Goal: Check status: Check status

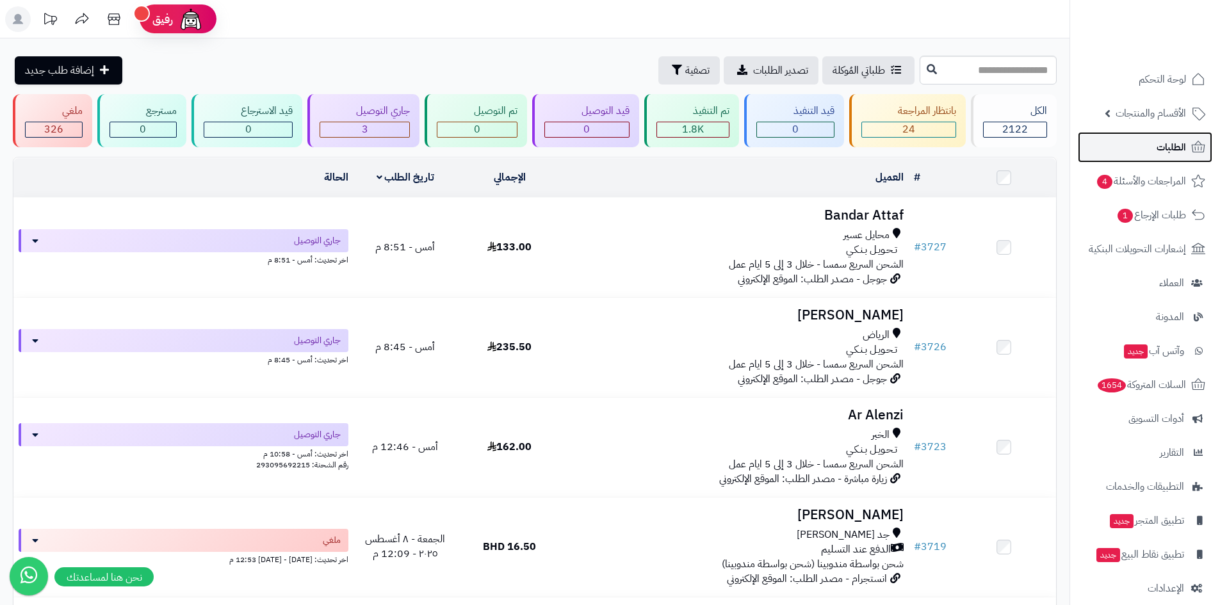
click at [1177, 150] on span "الطلبات" at bounding box center [1170, 147] width 29 height 18
click at [1021, 76] on input "text" at bounding box center [988, 70] width 137 height 29
click at [962, 73] on input "text" at bounding box center [988, 70] width 137 height 29
click at [1028, 68] on input "text" at bounding box center [988, 70] width 137 height 29
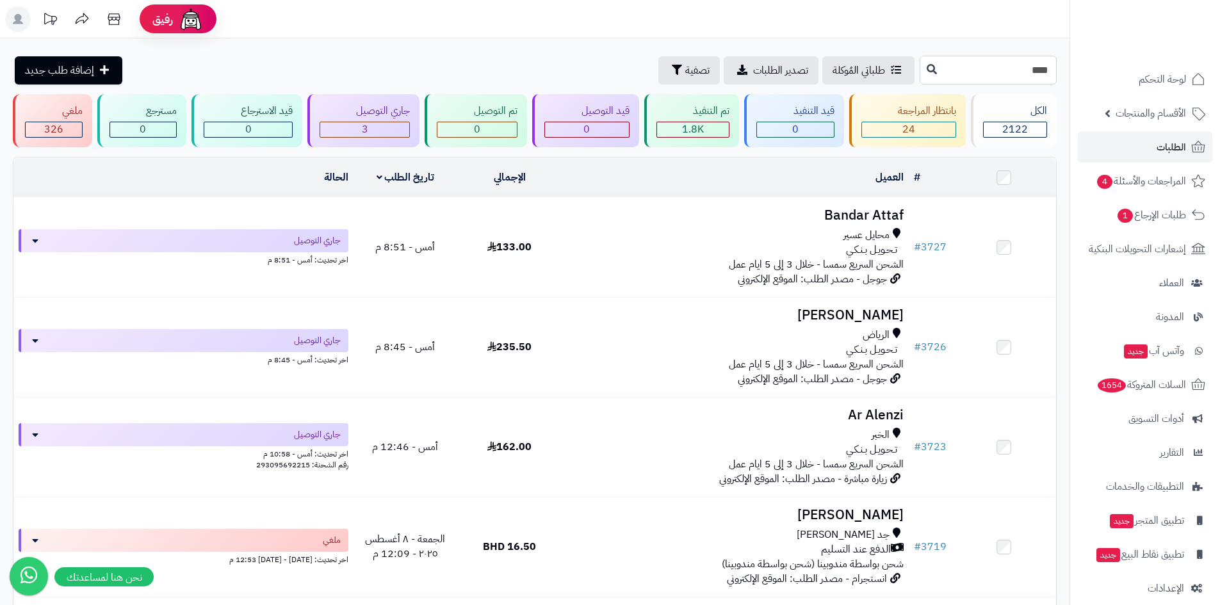
type input "****"
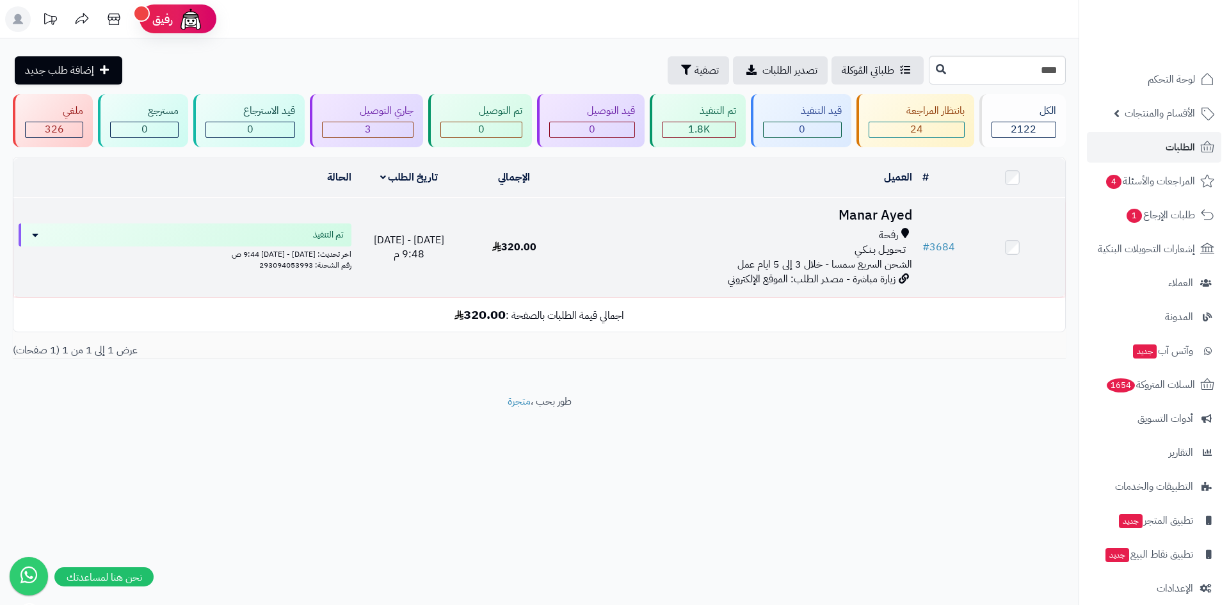
click at [842, 259] on span "الشحن السريع سمسا - خلال 3 إلى 5 ايام عمل" at bounding box center [825, 264] width 175 height 15
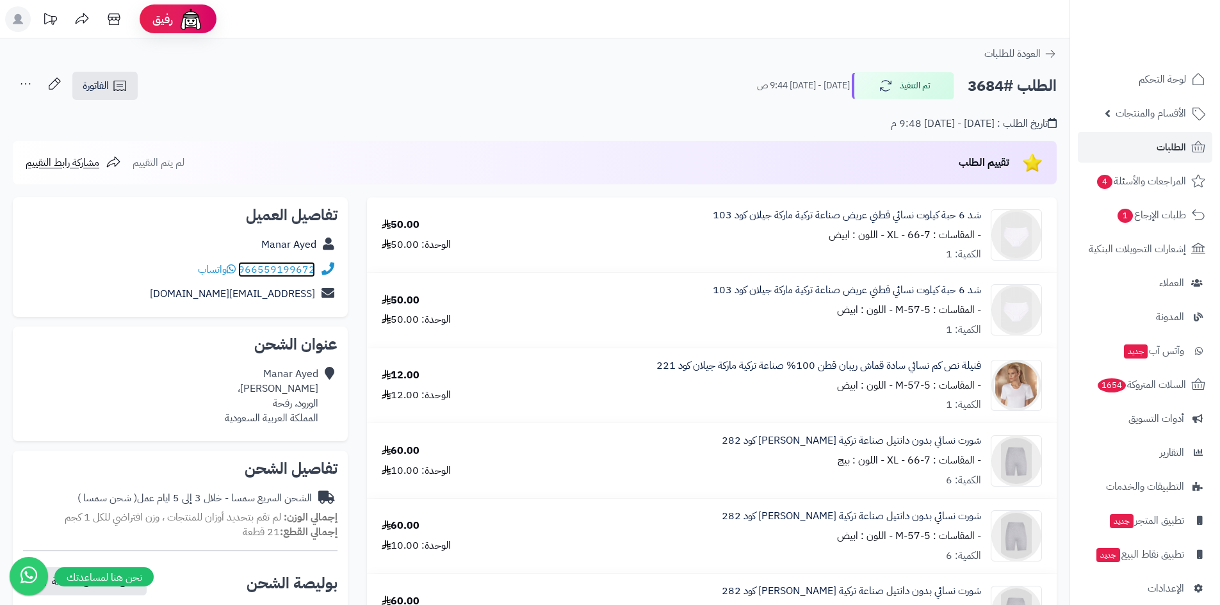
click at [289, 270] on link "966559199672" at bounding box center [276, 269] width 77 height 15
drag, startPoint x: 517, startPoint y: 70, endPoint x: 505, endPoint y: 84, distance: 18.2
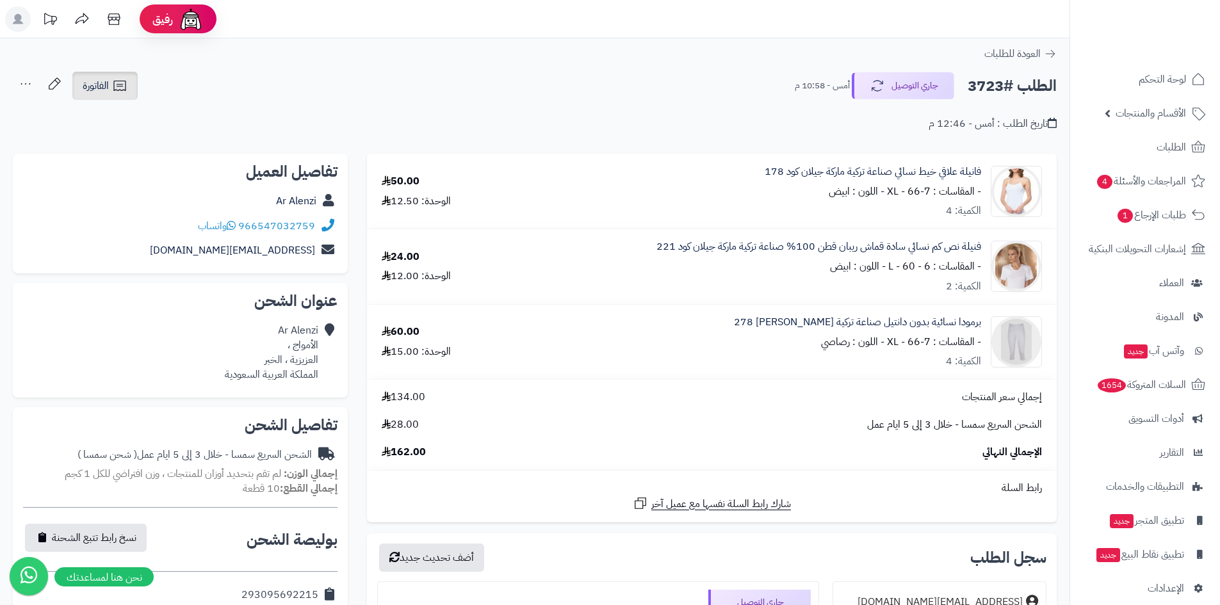
click at [106, 80] on span "الفاتورة" at bounding box center [96, 85] width 26 height 15
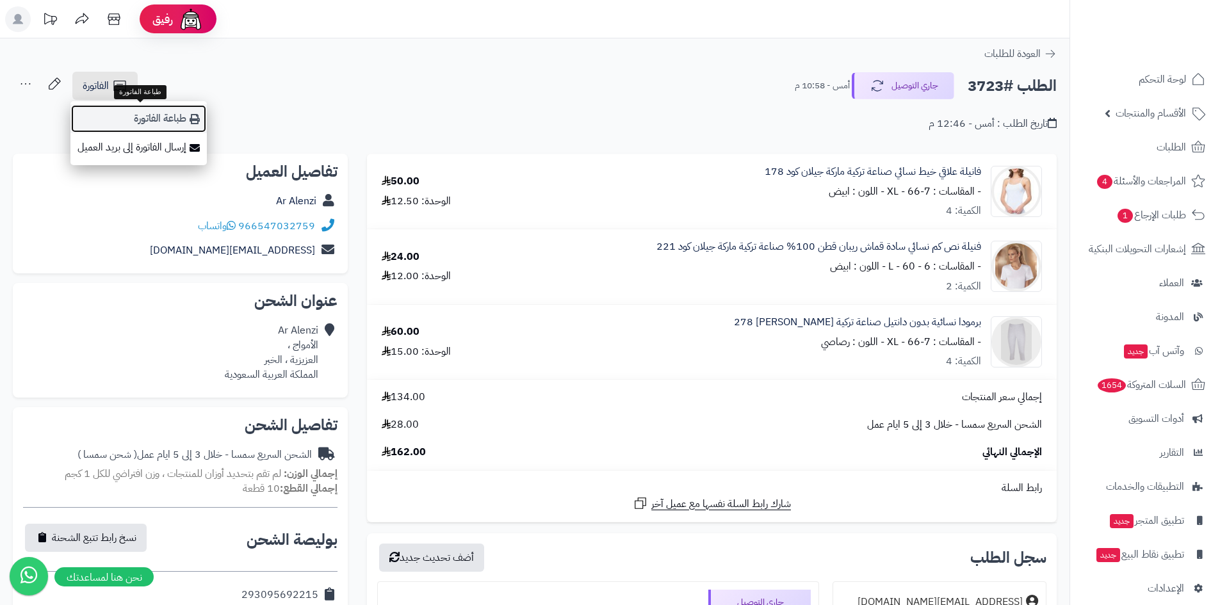
click at [155, 121] on link "طباعة الفاتورة" at bounding box center [138, 118] width 136 height 29
